Goal: Transaction & Acquisition: Subscribe to service/newsletter

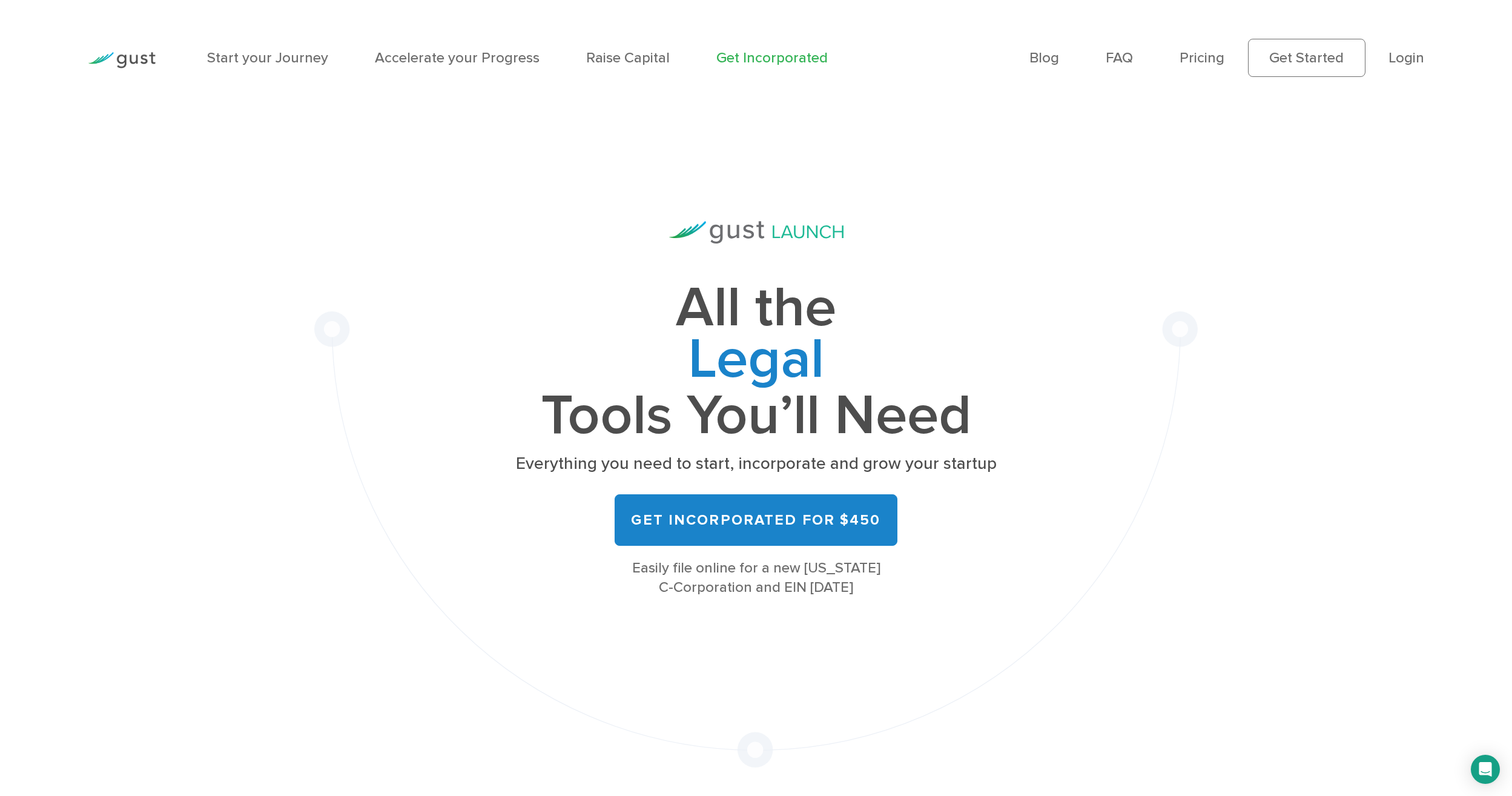
drag, startPoint x: 684, startPoint y: 309, endPoint x: 1009, endPoint y: 403, distance: 338.3
click at [1009, 403] on div "All the Legal Cap Table Fundraising Governance Tools You’ll Need Everything you…" at bounding box center [756, 442] width 883 height 652
click at [1049, 585] on div "All the Legal Cap Table Fundraising Governance Tools You’ll Need Everything you…" at bounding box center [756, 442] width 883 height 652
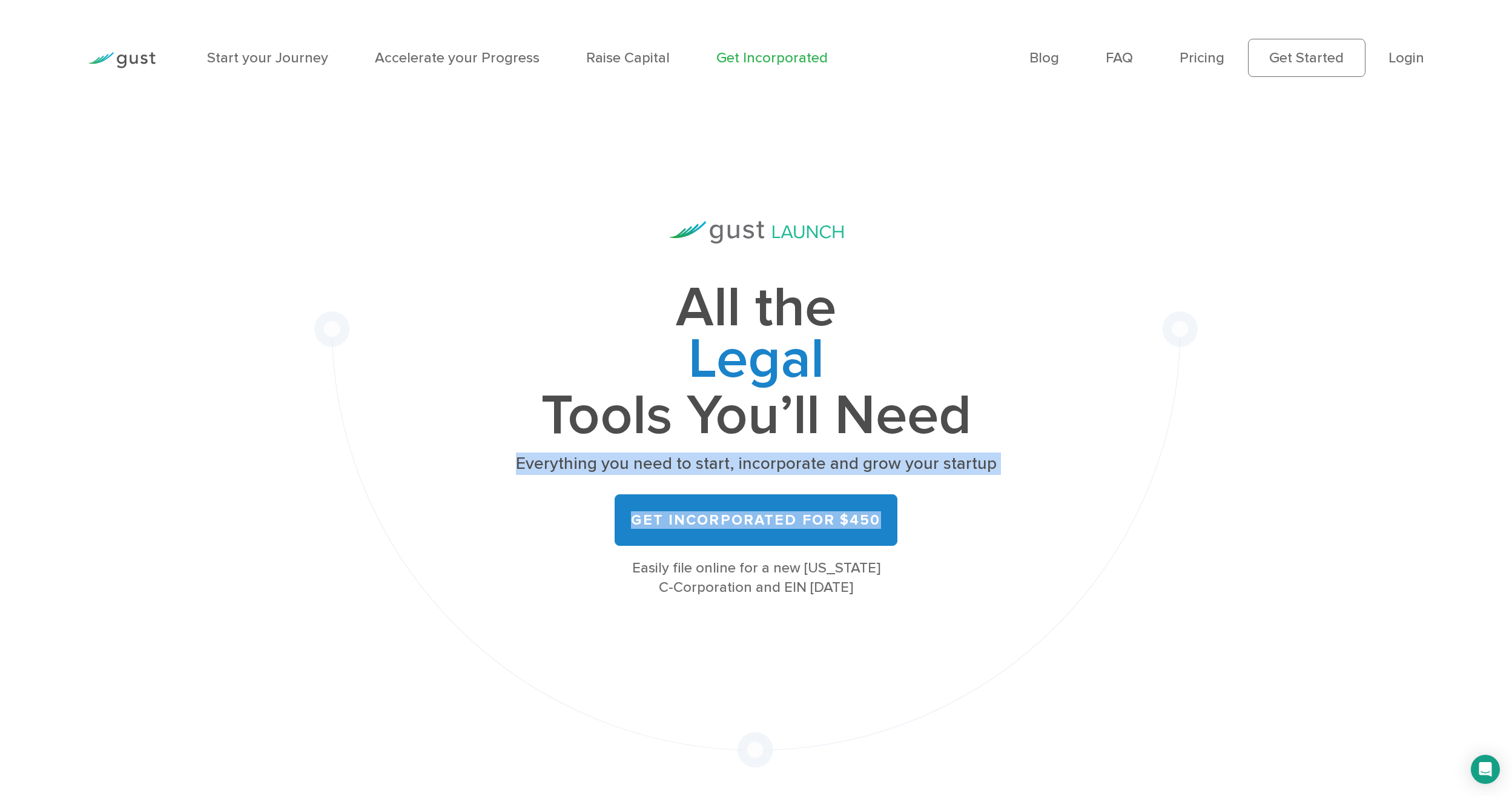
drag, startPoint x: 519, startPoint y: 471, endPoint x: 994, endPoint y: 499, distance: 475.8
click at [994, 499] on div "All the Legal Cap Table Fundraising Governance Tools You’ll Need Everything you…" at bounding box center [756, 408] width 483 height 376
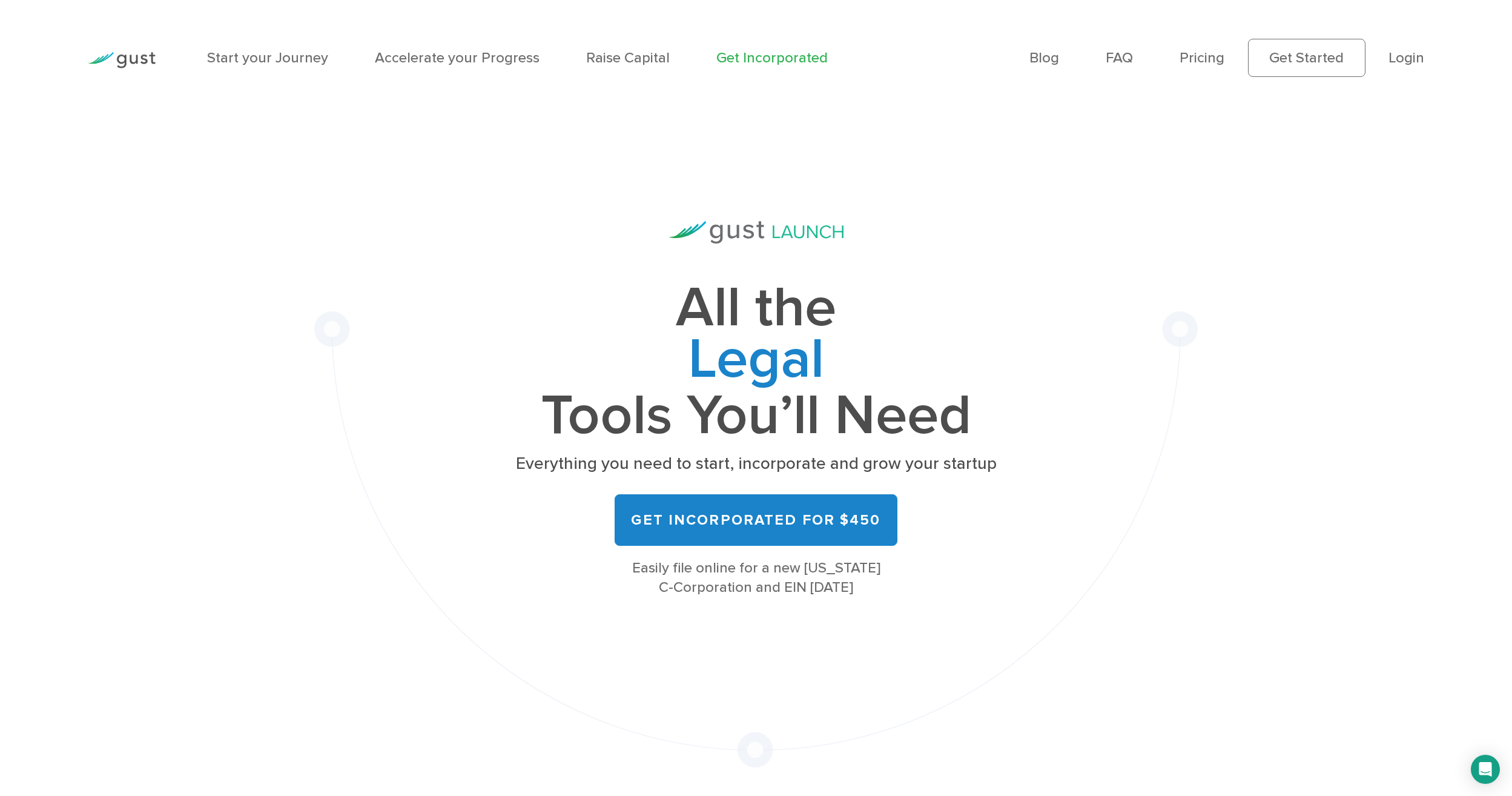
click at [1033, 613] on div "All the Legal Cap Table Fundraising Governance Tools You’ll Need Everything you…" at bounding box center [756, 442] width 883 height 652
click at [615, 58] on link "Raise Capital" at bounding box center [627, 58] width 83 height 17
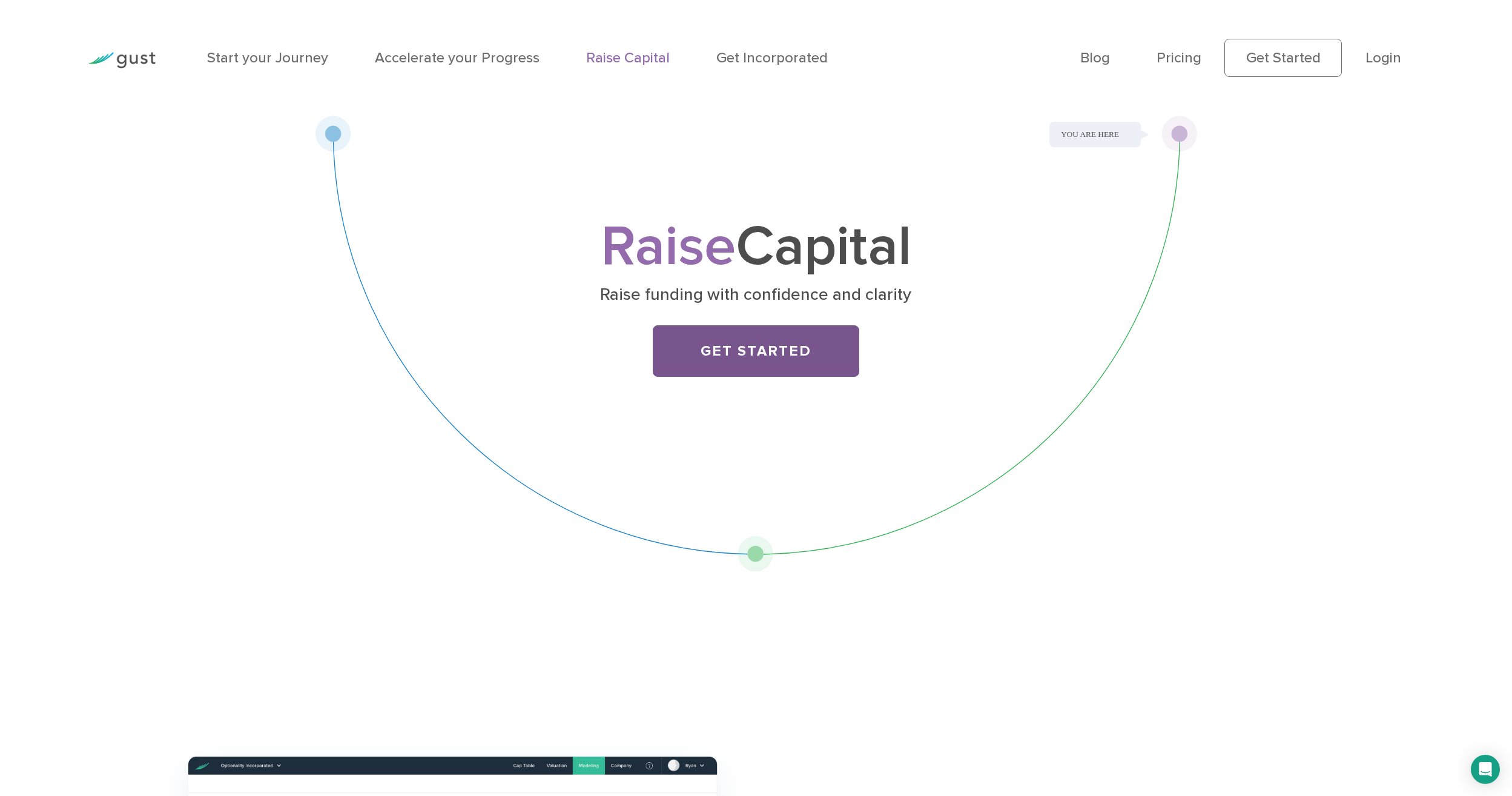
click at [735, 349] on link "Get Started" at bounding box center [756, 351] width 206 height 52
